Goal: Use online tool/utility: Utilize a website feature to perform a specific function

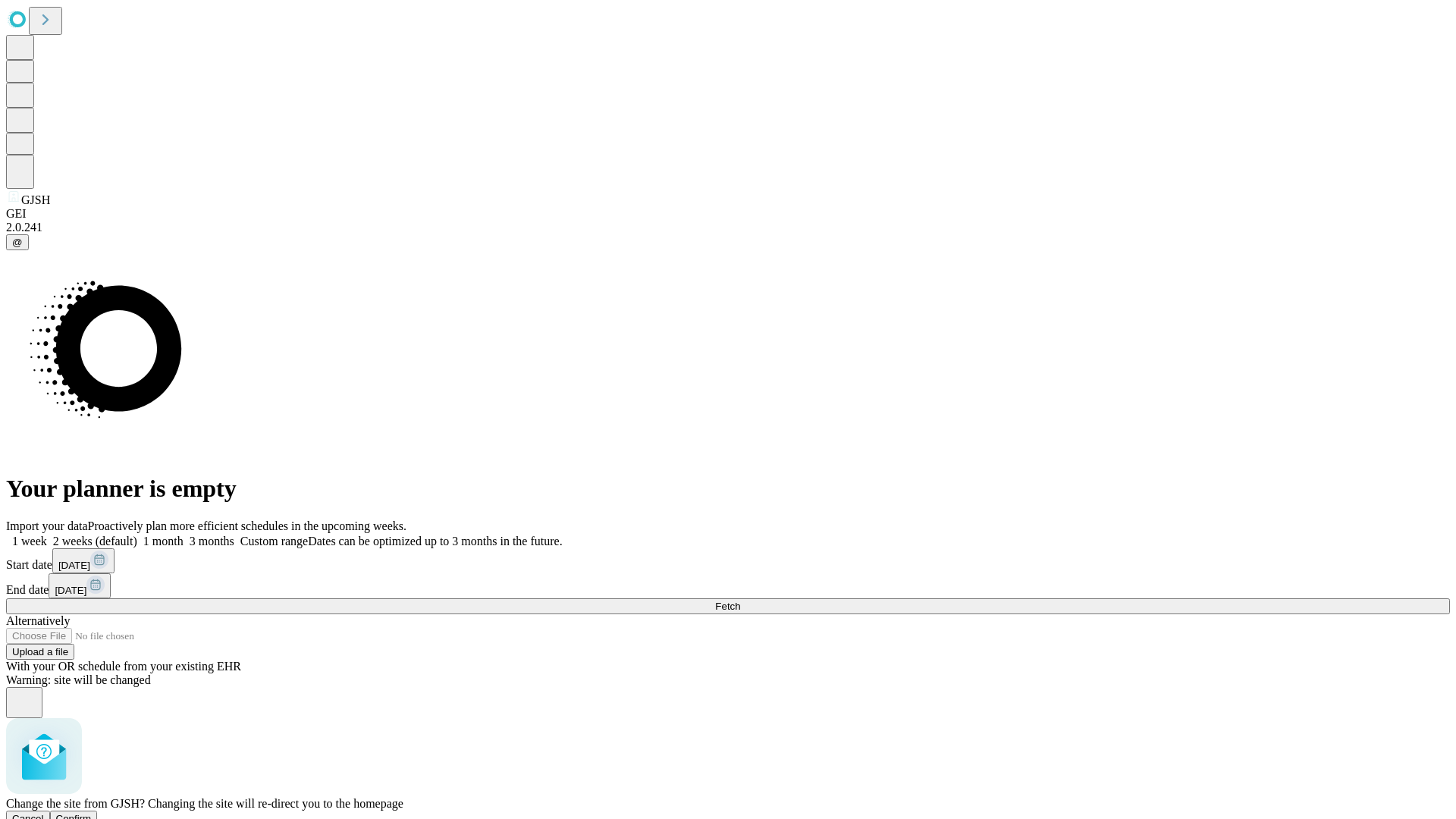
click at [92, 813] on span "Confirm" at bounding box center [74, 818] width 36 height 11
click at [137, 534] on label "2 weeks (default)" at bounding box center [92, 540] width 90 height 13
click at [740, 601] on span "Fetch" at bounding box center [727, 606] width 25 height 11
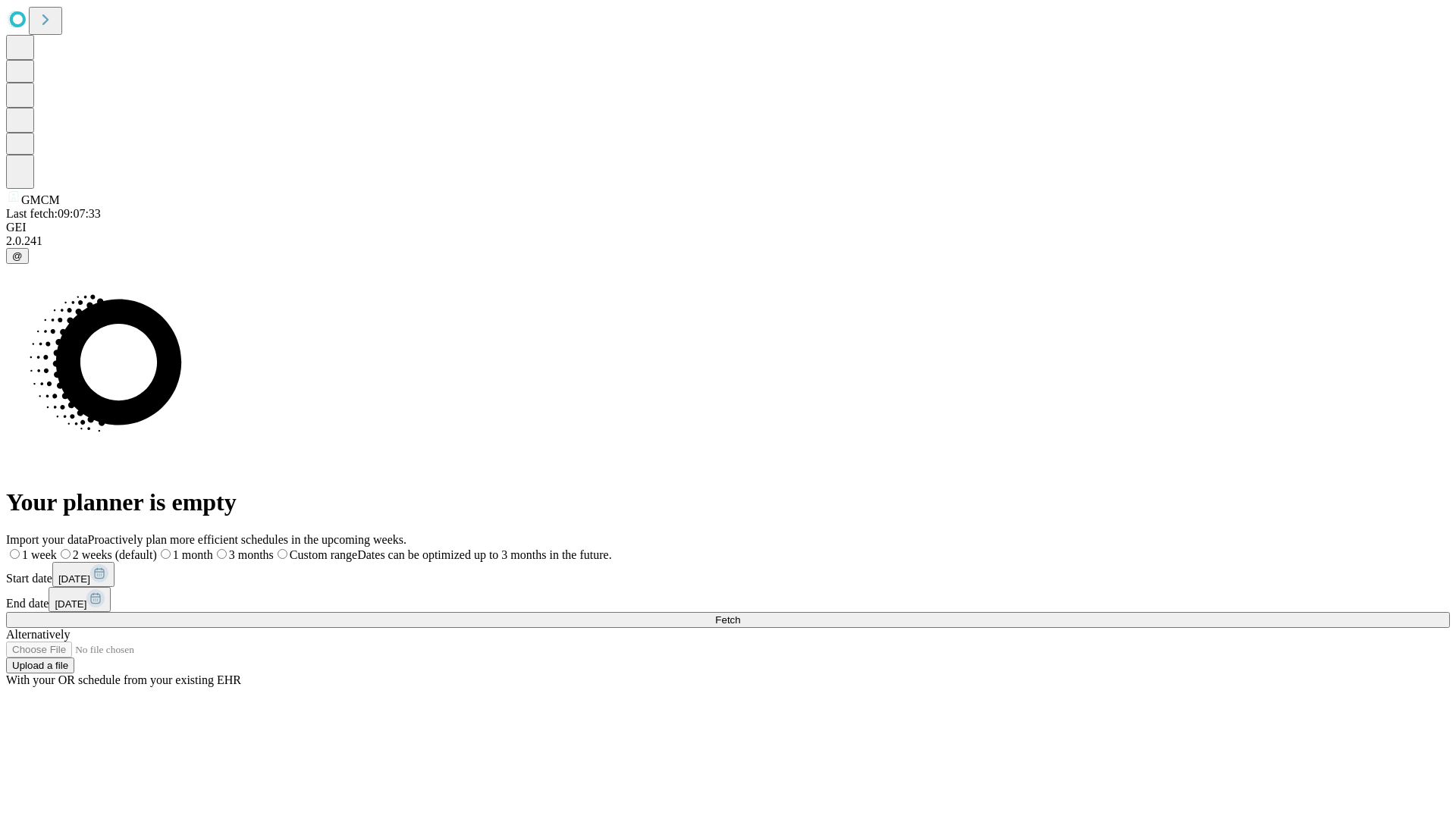
click at [157, 548] on label "2 weeks (default)" at bounding box center [107, 554] width 100 height 13
click at [740, 614] on span "Fetch" at bounding box center [727, 619] width 25 height 11
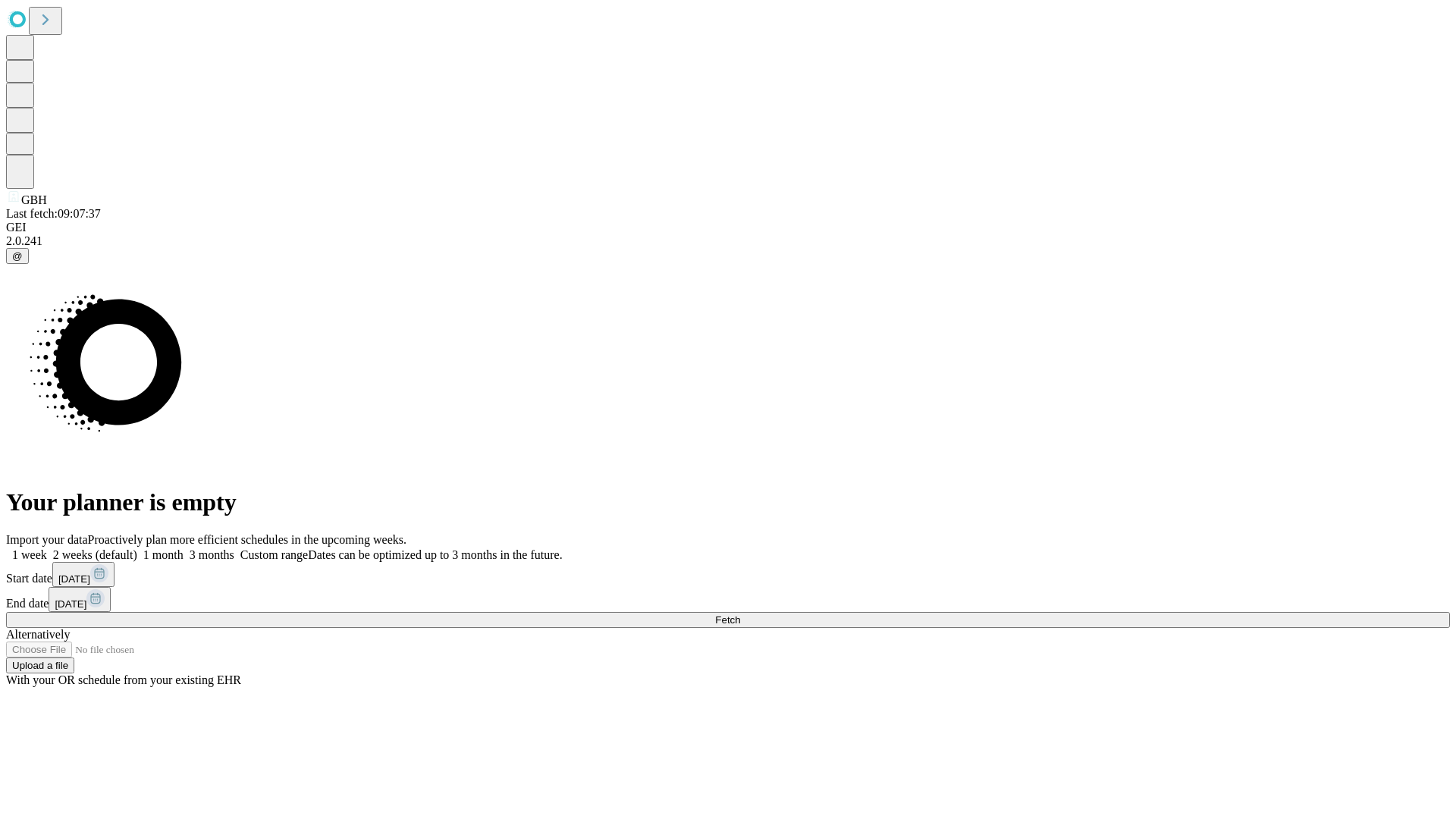
click at [137, 548] on label "2 weeks (default)" at bounding box center [92, 554] width 90 height 13
click at [740, 614] on span "Fetch" at bounding box center [727, 619] width 25 height 11
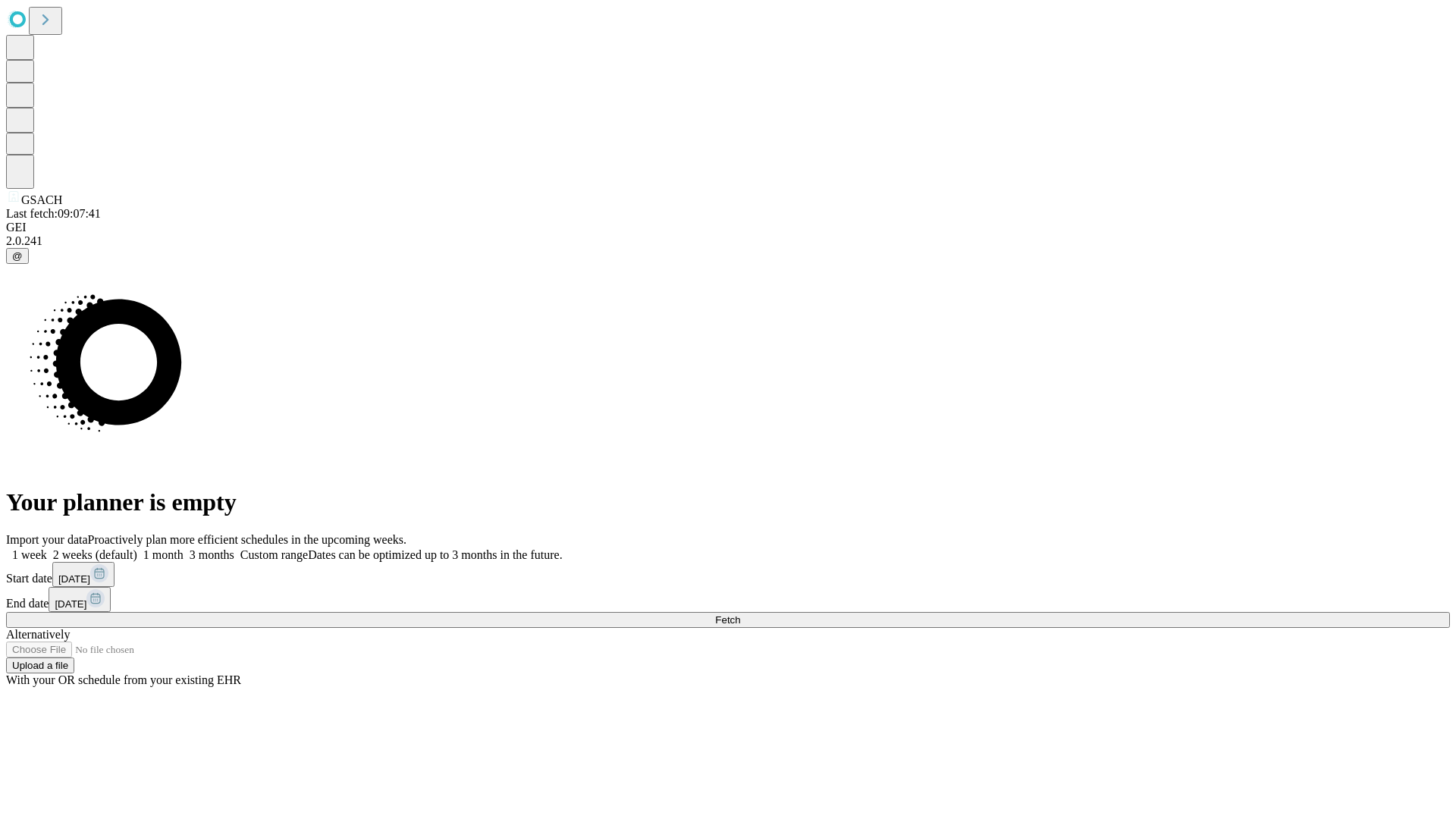
click at [137, 548] on label "2 weeks (default)" at bounding box center [92, 554] width 90 height 13
click at [740, 614] on span "Fetch" at bounding box center [727, 619] width 25 height 11
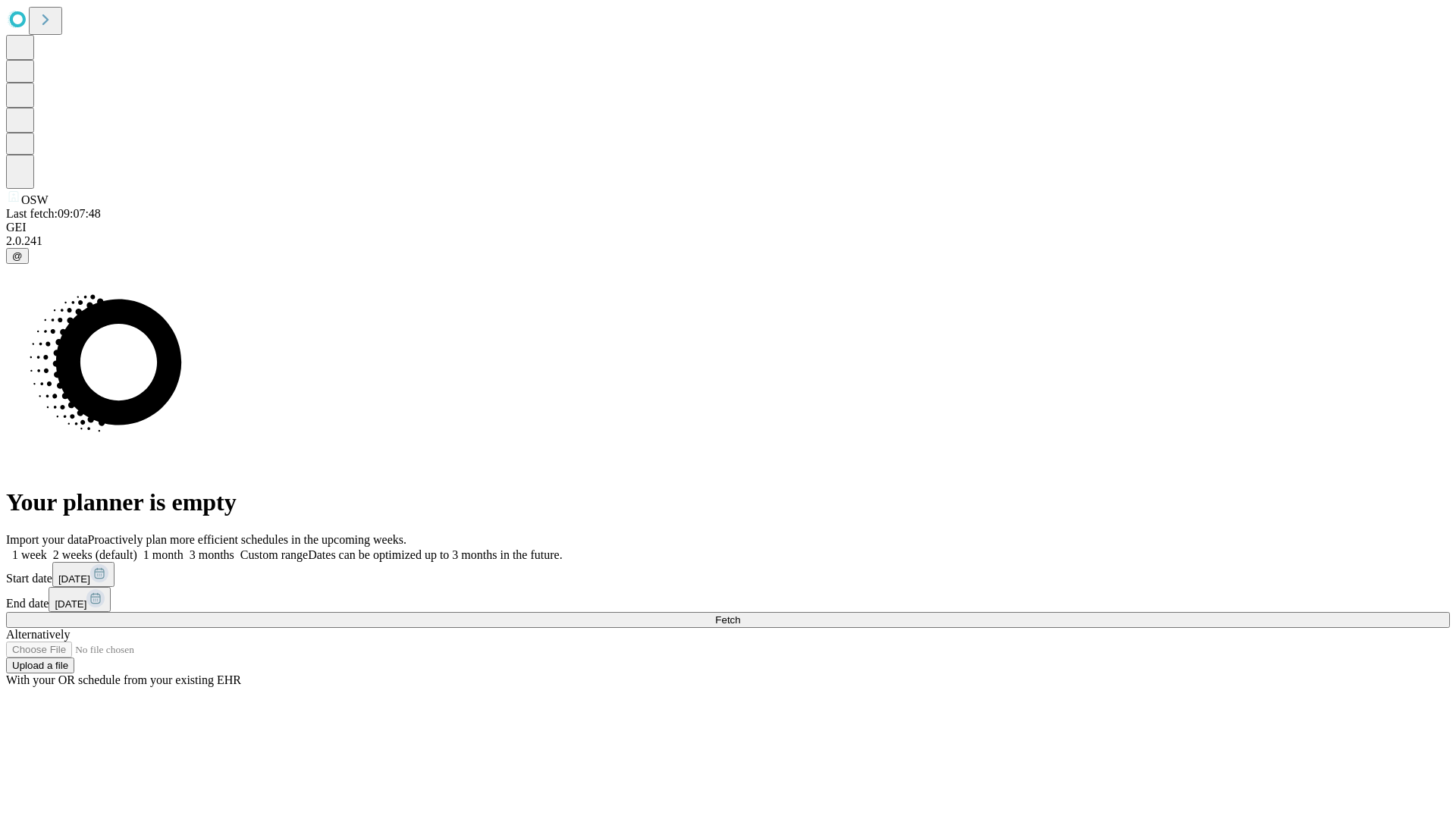
click at [137, 548] on label "2 weeks (default)" at bounding box center [92, 554] width 90 height 13
click at [740, 614] on span "Fetch" at bounding box center [727, 619] width 25 height 11
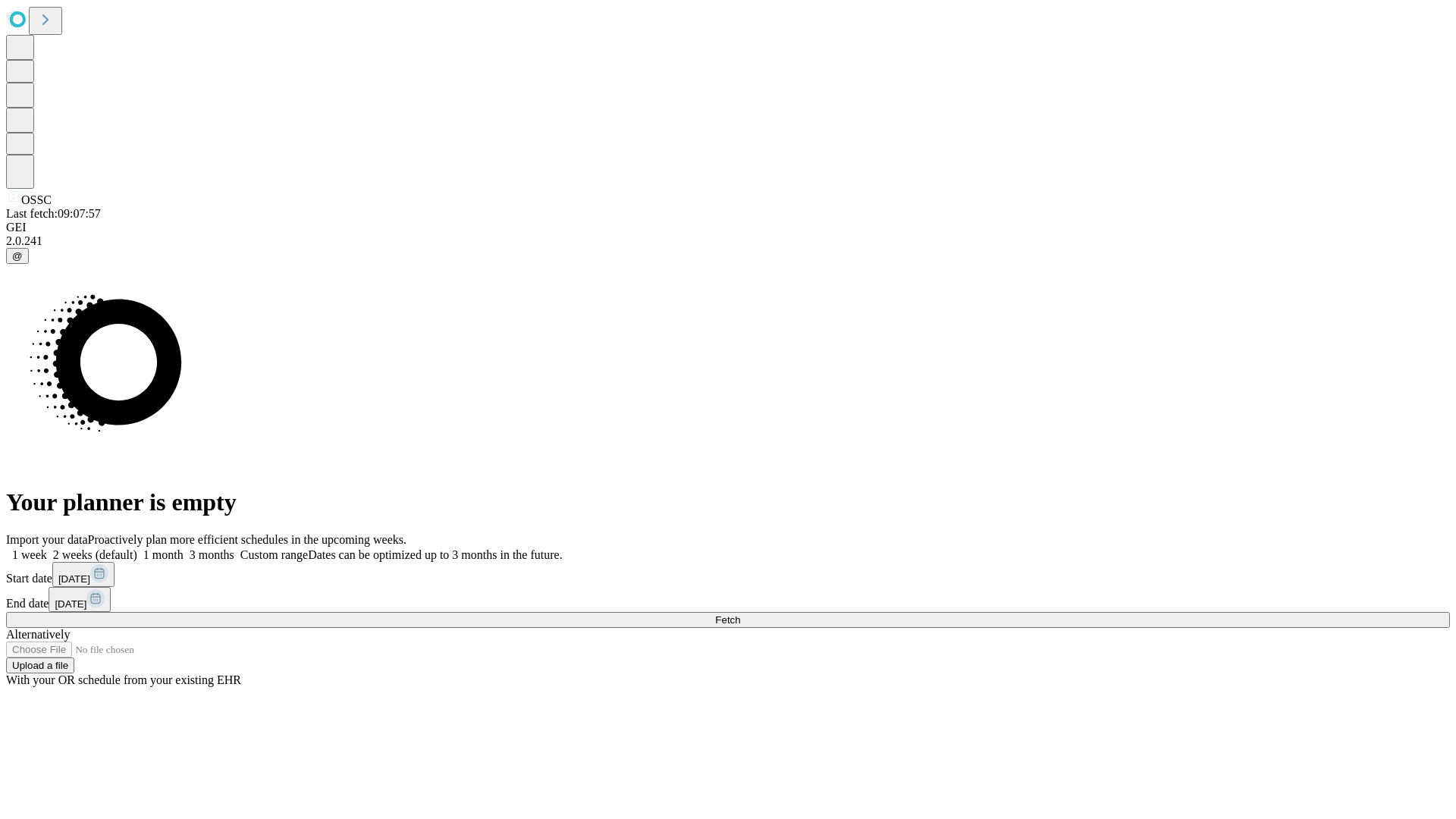
click at [137, 548] on label "2 weeks (default)" at bounding box center [92, 554] width 90 height 13
click at [740, 614] on span "Fetch" at bounding box center [727, 619] width 25 height 11
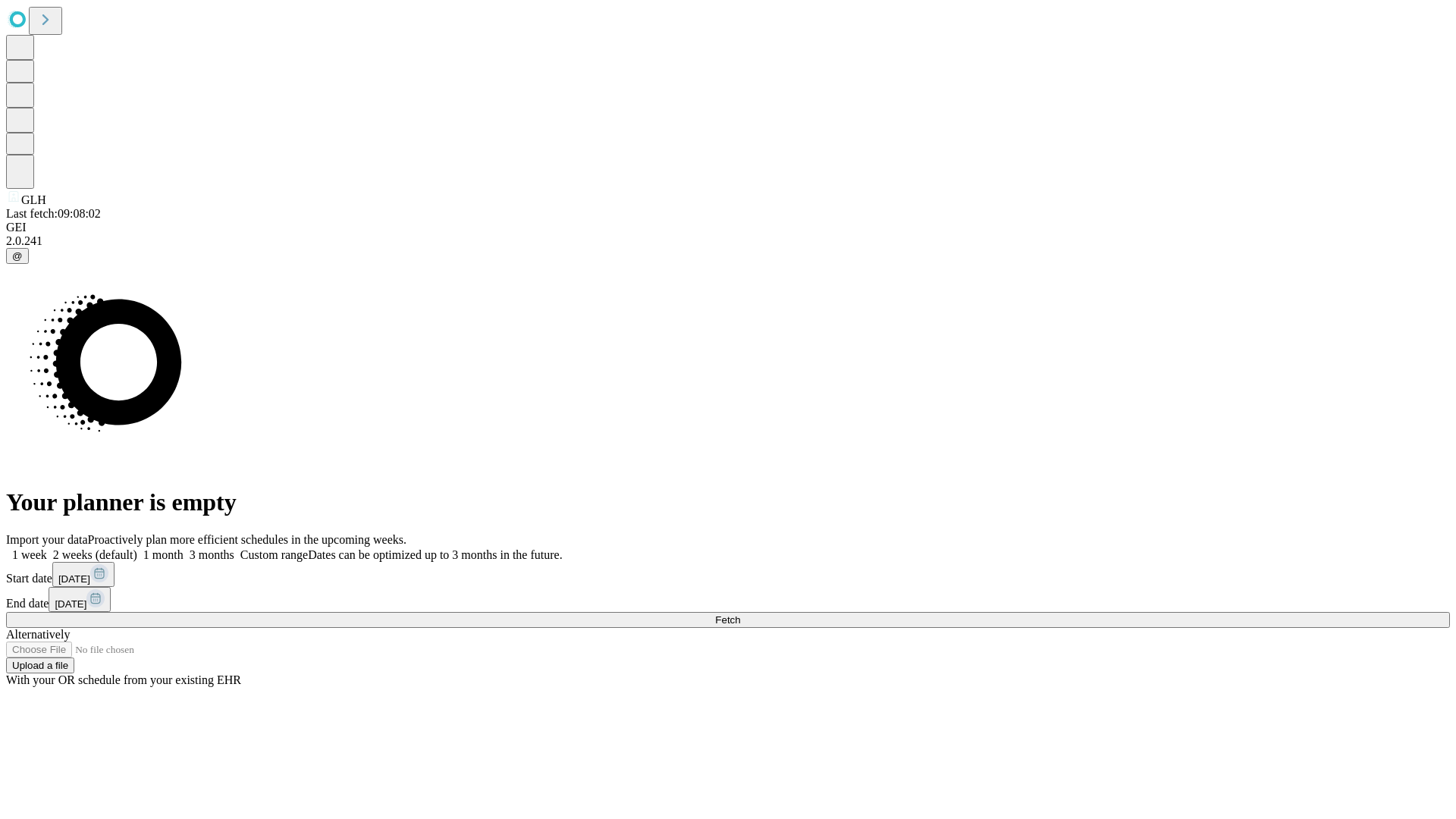
click at [740, 614] on span "Fetch" at bounding box center [727, 619] width 25 height 11
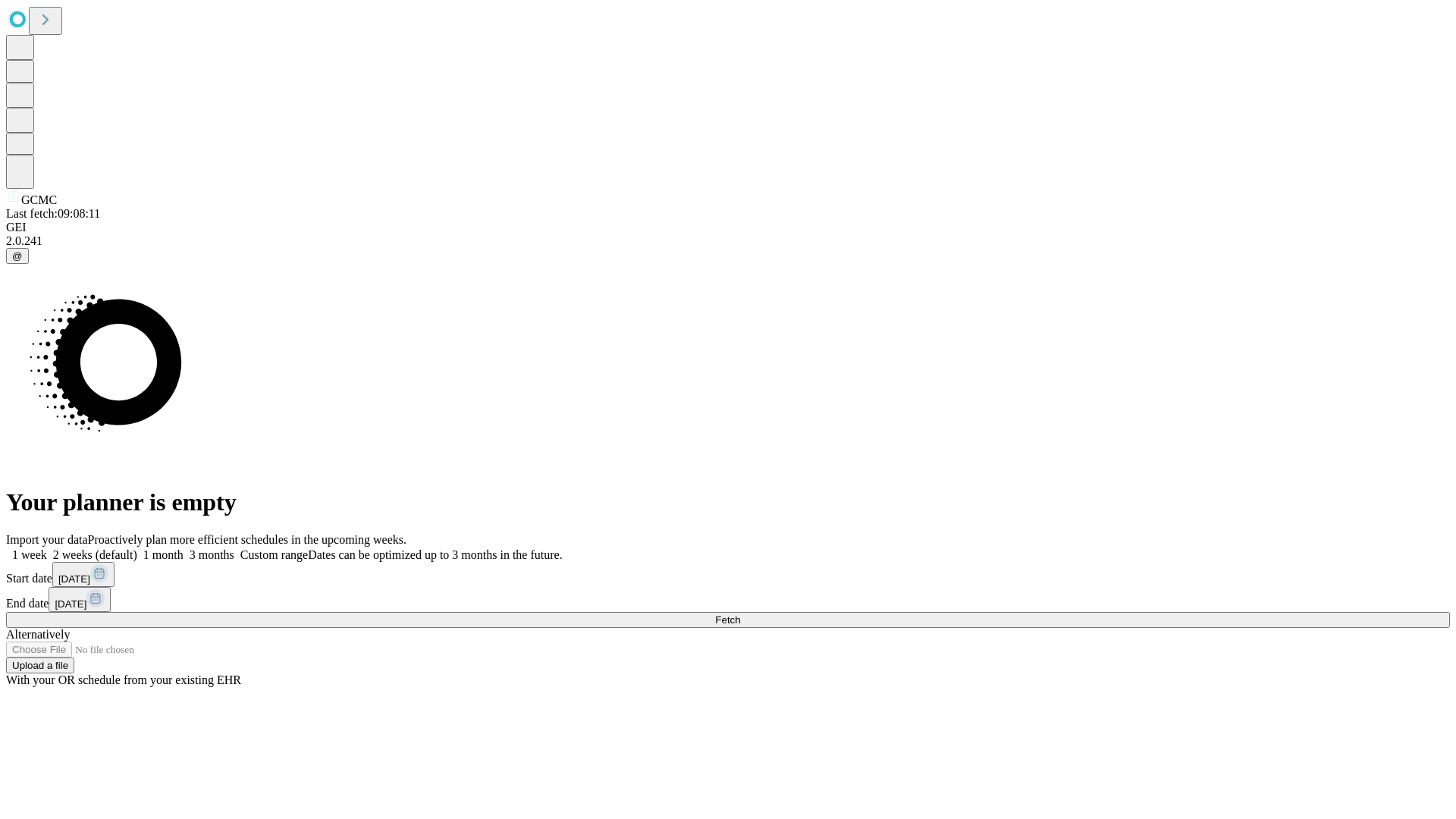
click at [137, 548] on label "2 weeks (default)" at bounding box center [92, 554] width 90 height 13
click at [740, 614] on span "Fetch" at bounding box center [727, 619] width 25 height 11
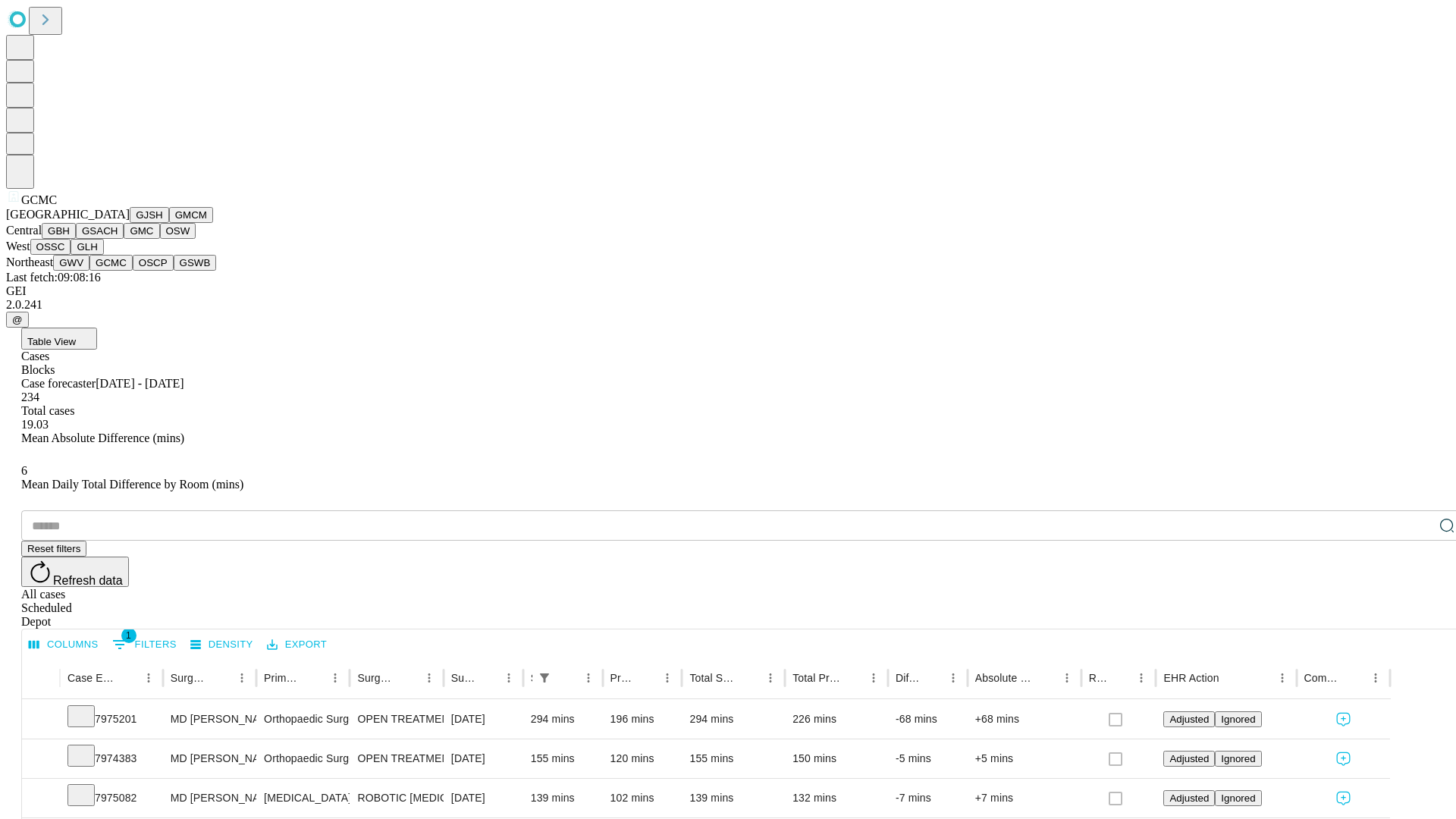
click at [132, 271] on button "OSCP" at bounding box center [153, 262] width 41 height 16
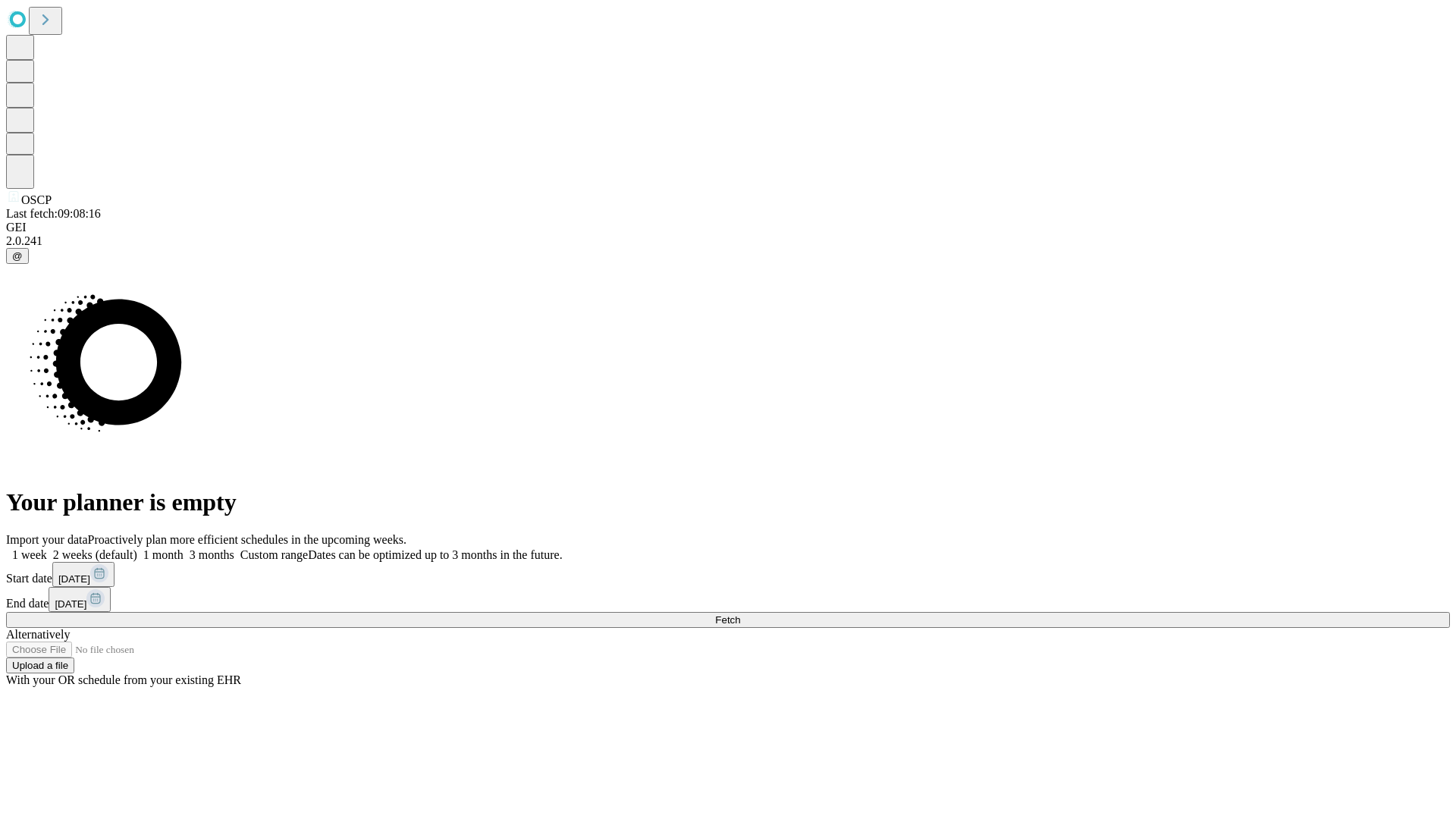
click at [137, 548] on label "2 weeks (default)" at bounding box center [92, 554] width 90 height 13
click at [740, 614] on span "Fetch" at bounding box center [727, 619] width 25 height 11
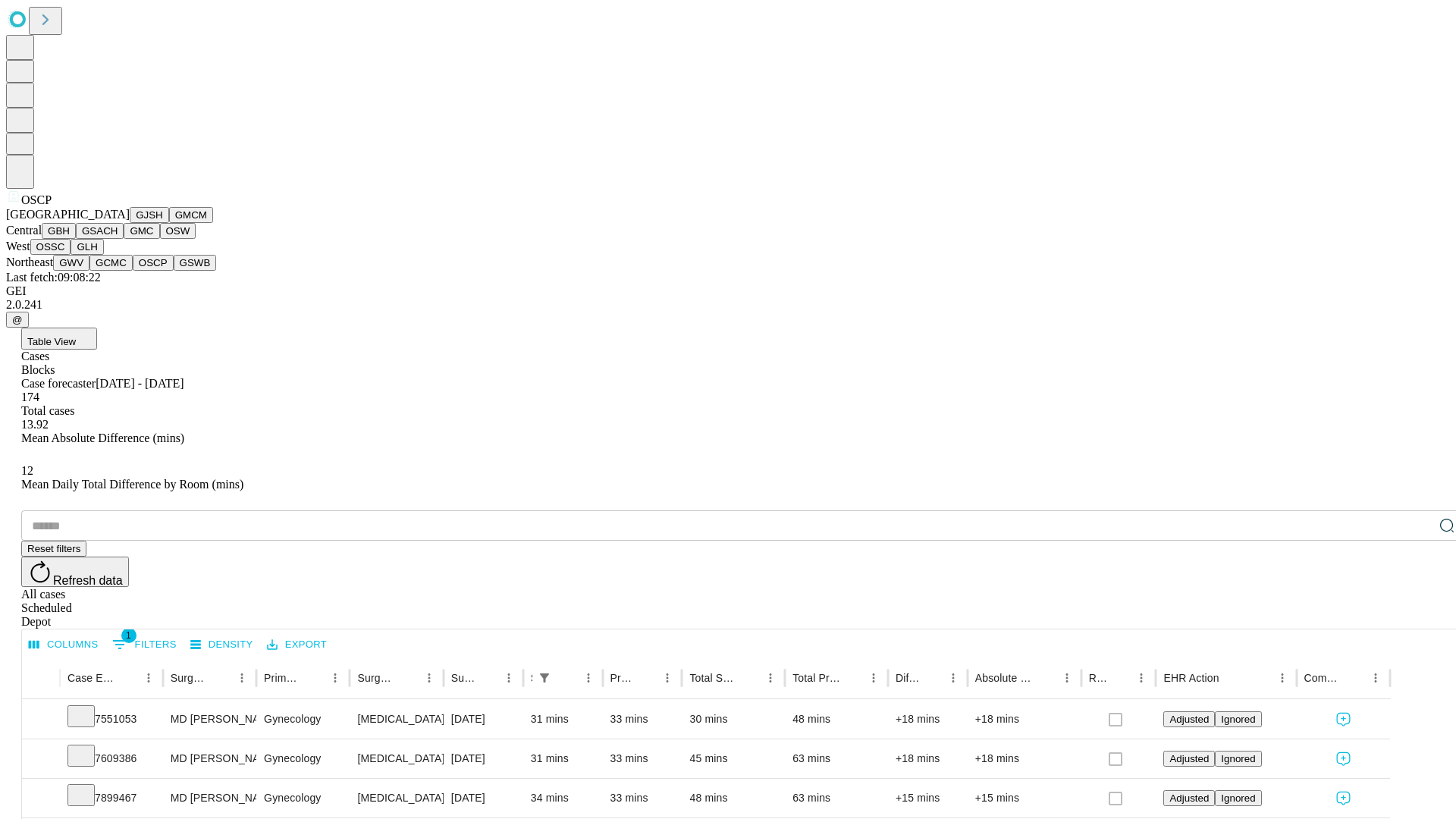
click at [174, 271] on button "GSWB" at bounding box center [195, 262] width 43 height 16
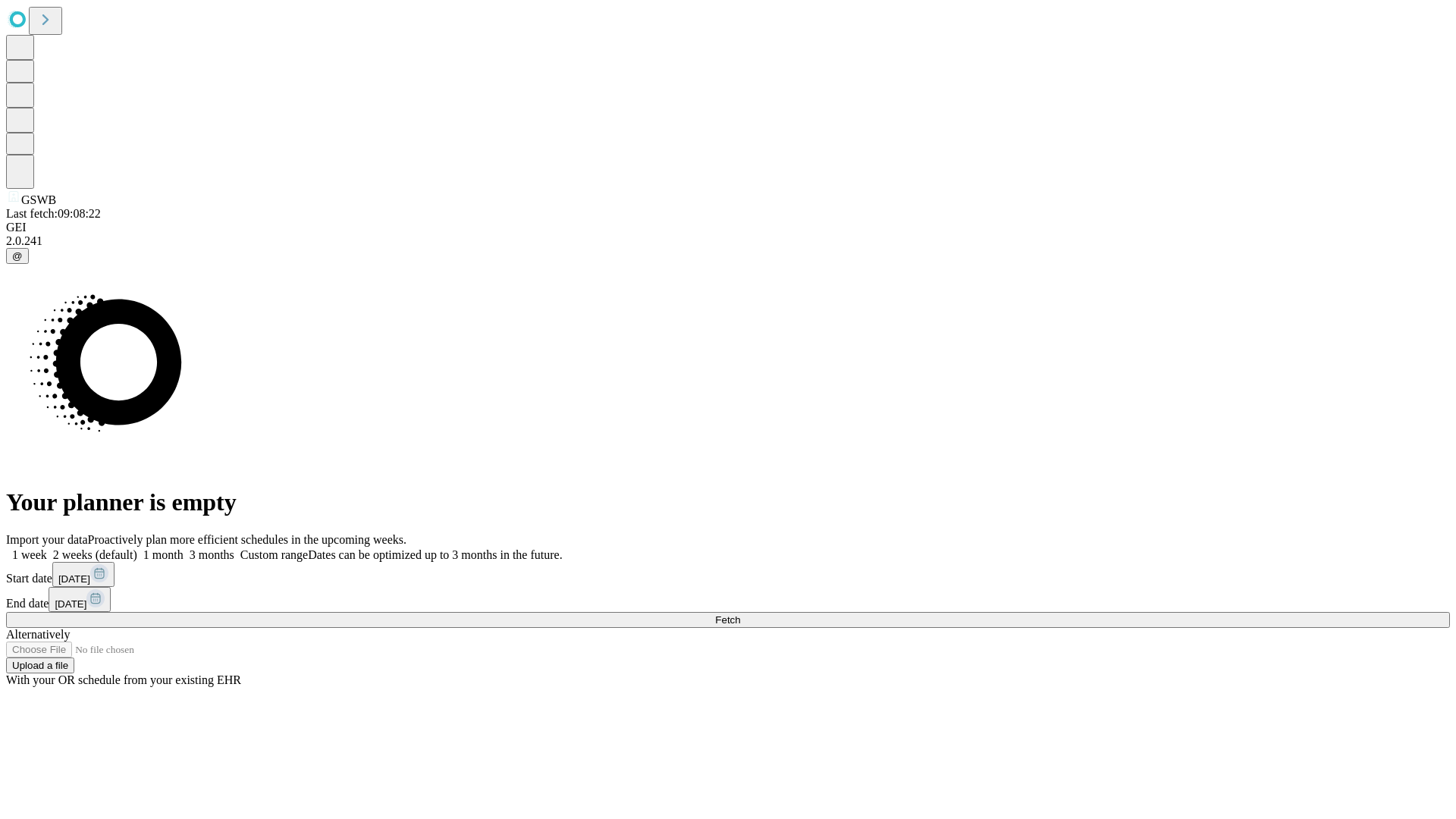
click at [137, 548] on label "2 weeks (default)" at bounding box center [92, 554] width 90 height 13
click at [740, 614] on span "Fetch" at bounding box center [727, 619] width 25 height 11
